Goal: Navigation & Orientation: Find specific page/section

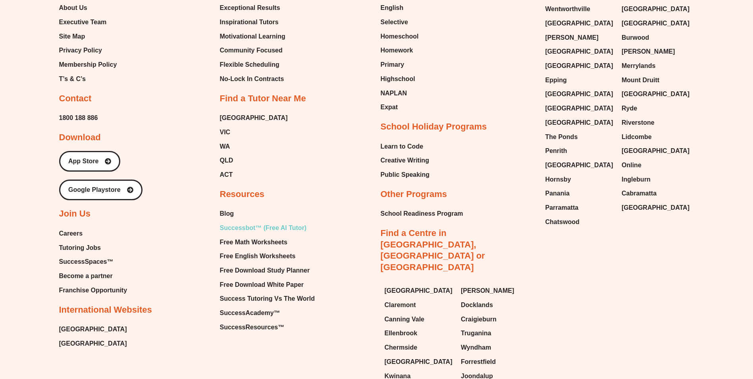
scroll to position [3613, 0]
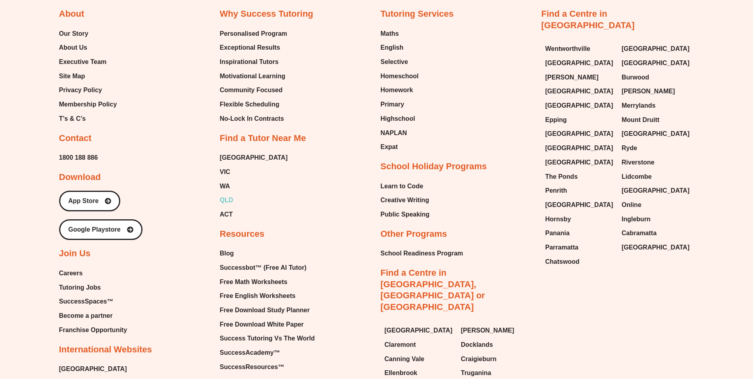
click at [230, 196] on span "QLD" at bounding box center [226, 200] width 13 height 12
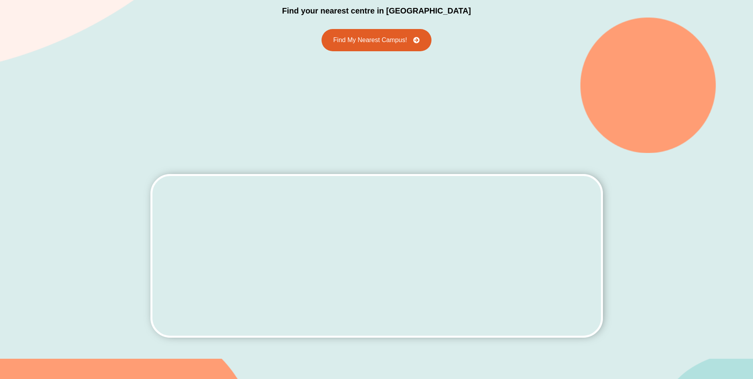
scroll to position [199, 0]
click at [381, 37] on span "Find My Nearest Campus!" at bounding box center [369, 40] width 81 height 7
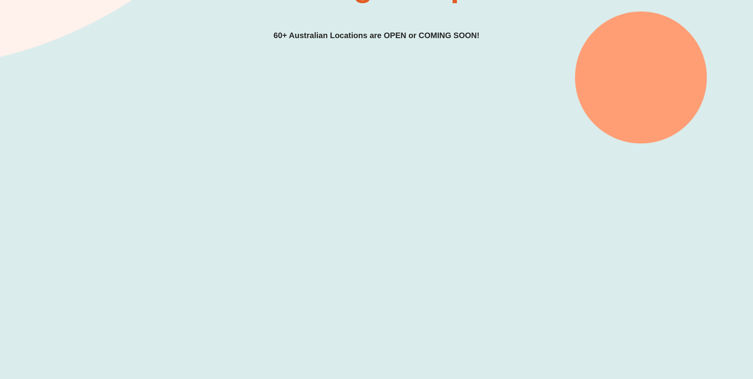
scroll to position [278, 0]
